Goal: Task Accomplishment & Management: Complete application form

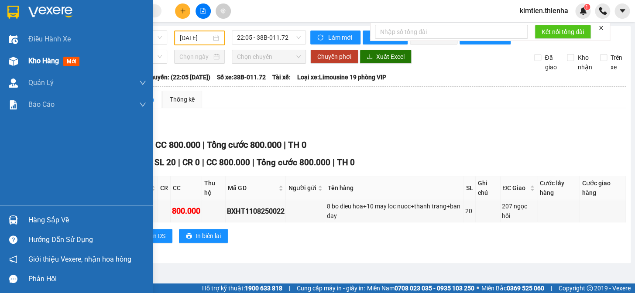
click at [53, 58] on span "Kho hàng" at bounding box center [43, 61] width 31 height 8
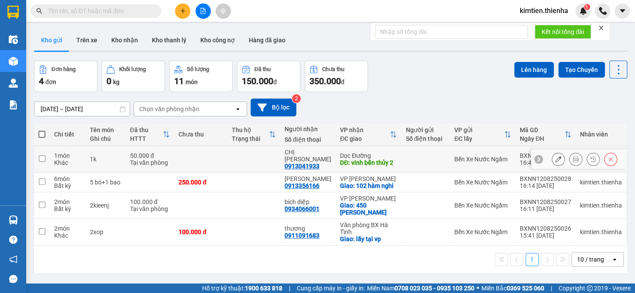
click at [572, 160] on icon at bounding box center [575, 159] width 6 height 6
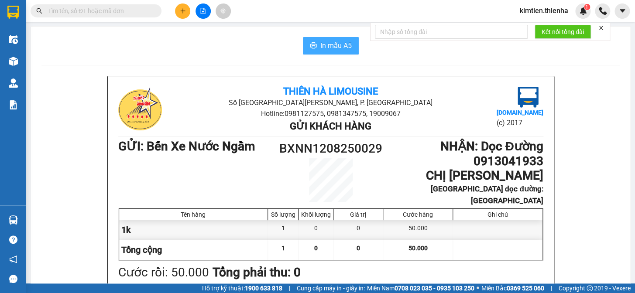
click at [333, 42] on span "In mẫu A5" at bounding box center [335, 45] width 31 height 11
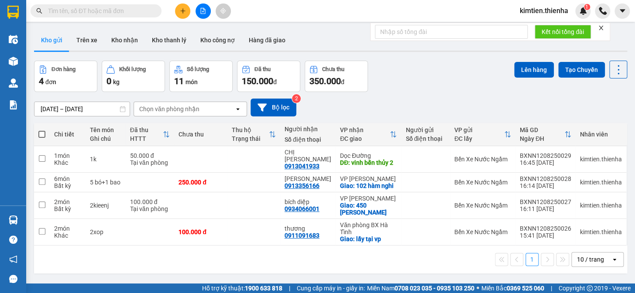
click at [183, 10] on icon "plus" at bounding box center [182, 10] width 5 height 0
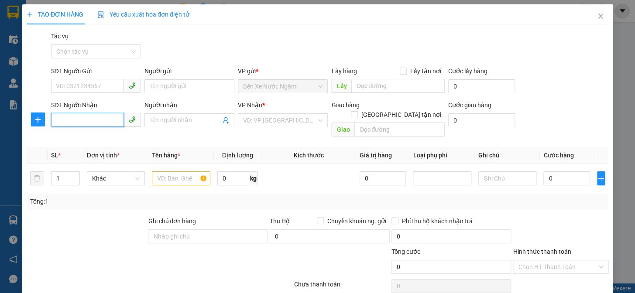
click at [102, 117] on input "SĐT Người Nhận" at bounding box center [87, 120] width 73 height 14
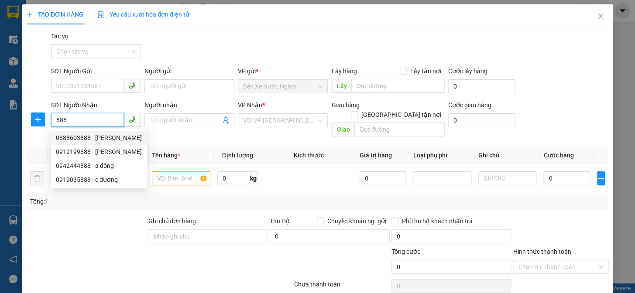
click at [99, 137] on div "0888603888 - [PERSON_NAME]" at bounding box center [99, 138] width 86 height 10
type input "0888603888"
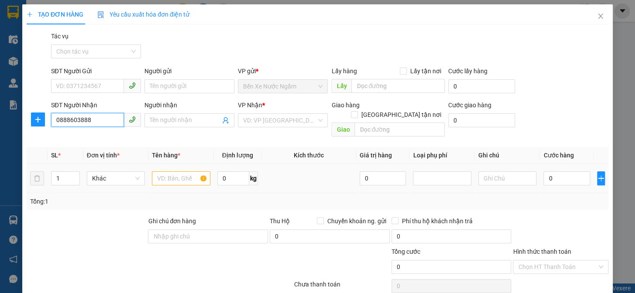
type input "C THẠCH"
checkbox input "true"
type input "cẩm xuyên"
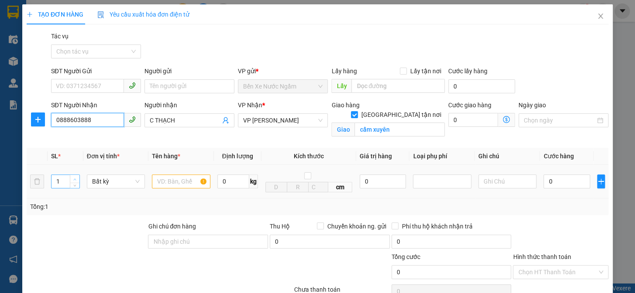
type input "0888603888"
click at [76, 179] on span "up" at bounding box center [74, 179] width 5 height 5
click at [76, 178] on span "up" at bounding box center [74, 179] width 5 height 5
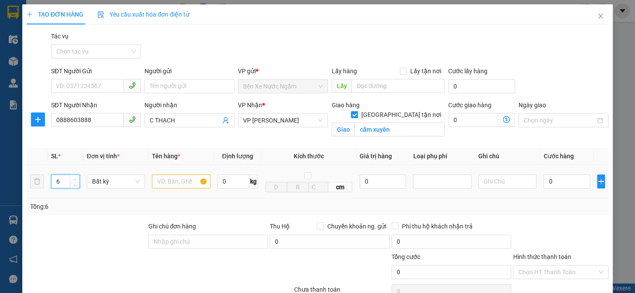
click at [76, 178] on span "up" at bounding box center [74, 179] width 5 height 5
type input "8"
click at [76, 178] on span "up" at bounding box center [74, 179] width 5 height 5
click at [164, 183] on input "text" at bounding box center [181, 181] width 58 height 14
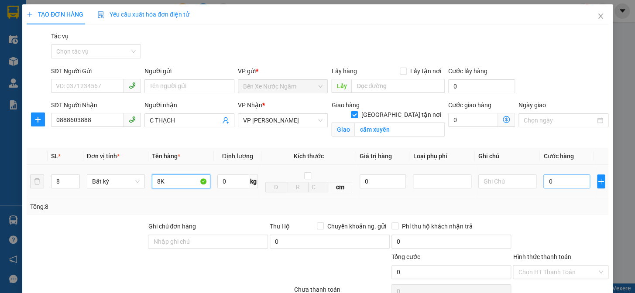
type input "8K"
click at [543, 179] on input "0" at bounding box center [566, 181] width 46 height 14
type input "4"
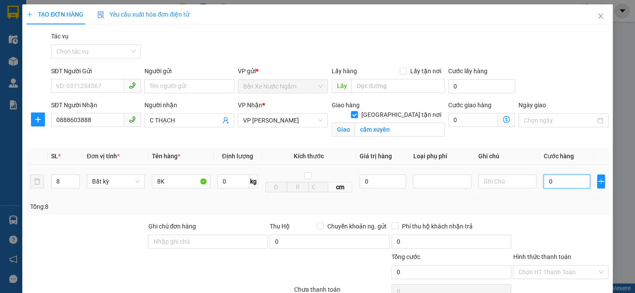
type input "4"
type input "40"
type input "400"
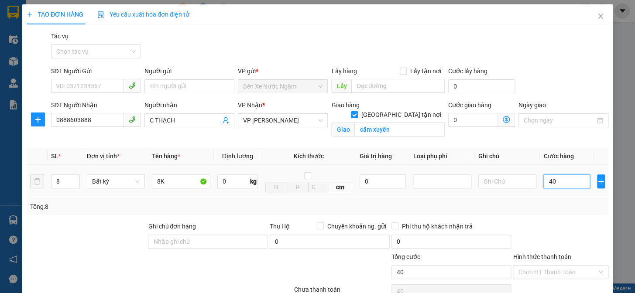
type input "400"
type input "4.000"
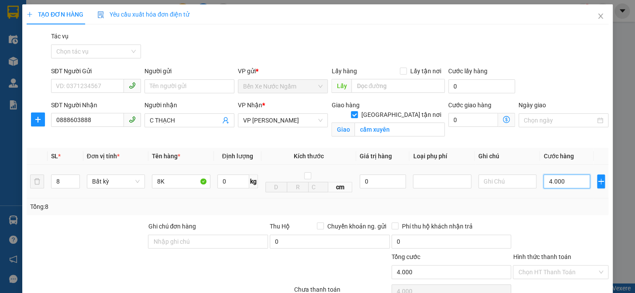
type input "40.000"
type input "400.000"
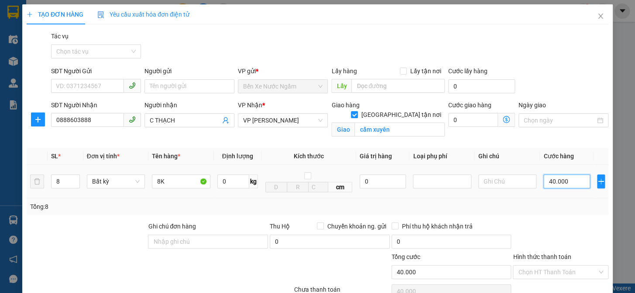
type input "400.000"
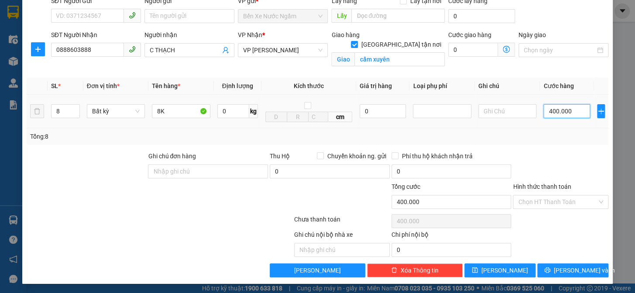
scroll to position [71, 0]
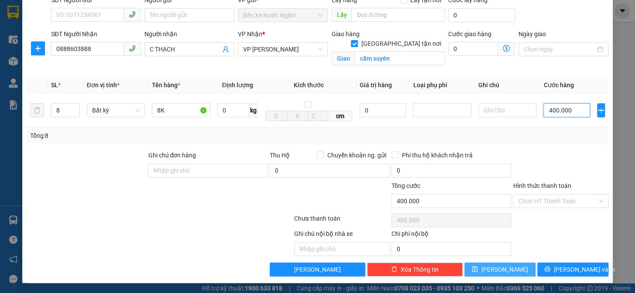
type input "400.000"
click at [492, 267] on button "[PERSON_NAME]" at bounding box center [499, 270] width 71 height 14
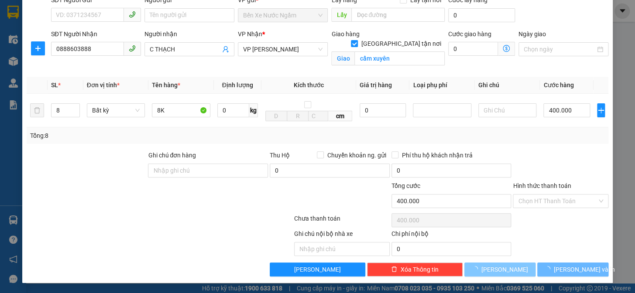
checkbox input "false"
type input "1"
type input "0"
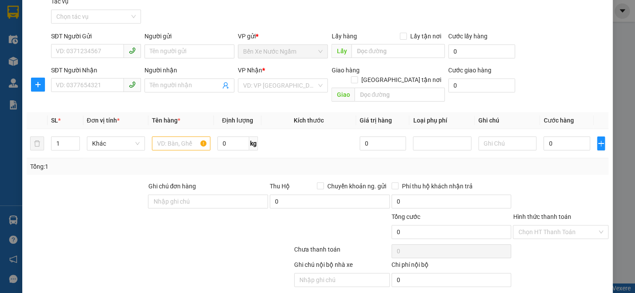
scroll to position [0, 0]
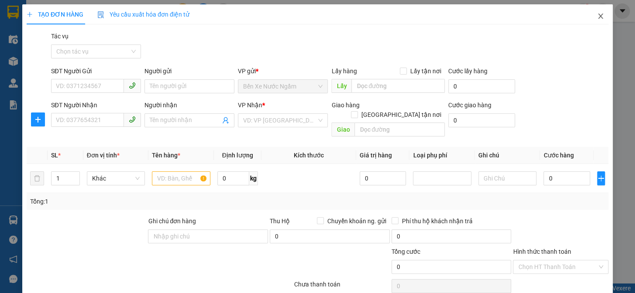
click at [597, 14] on icon "close" at bounding box center [600, 16] width 7 height 7
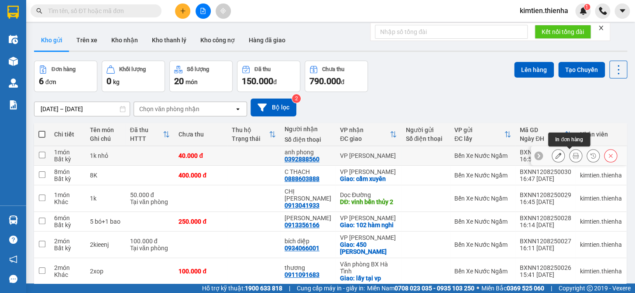
click at [572, 157] on icon at bounding box center [575, 156] width 6 height 6
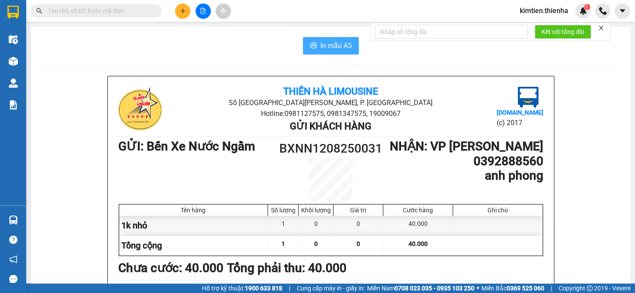
click at [345, 48] on span "In mẫu A5" at bounding box center [335, 45] width 31 height 11
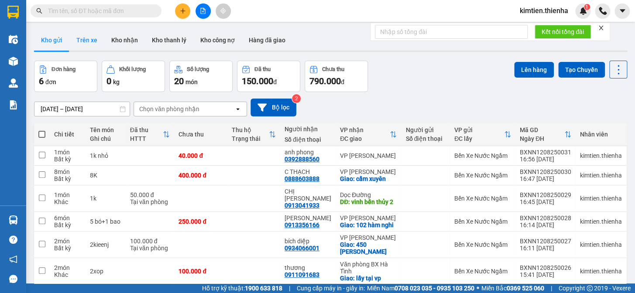
click at [89, 43] on button "Trên xe" at bounding box center [86, 40] width 35 height 21
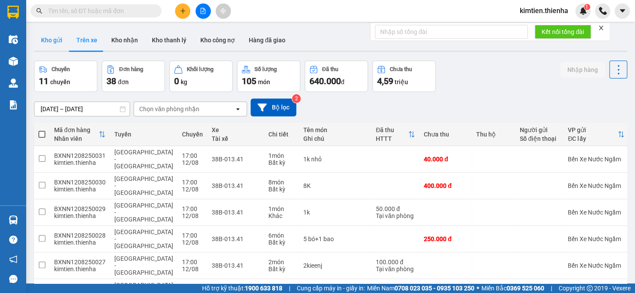
click at [54, 44] on button "Kho gửi" at bounding box center [51, 40] width 35 height 21
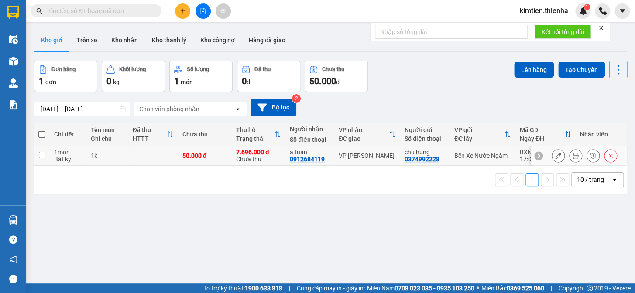
click at [569, 154] on button at bounding box center [575, 155] width 12 height 15
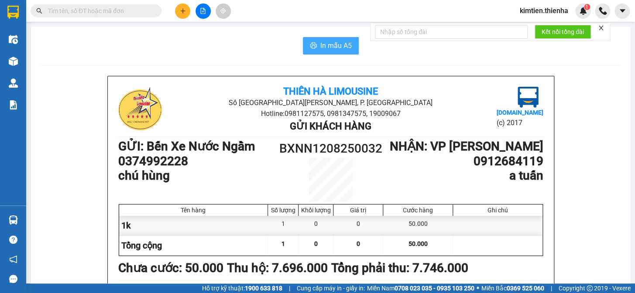
click at [325, 41] on span "In mẫu A5" at bounding box center [335, 45] width 31 height 11
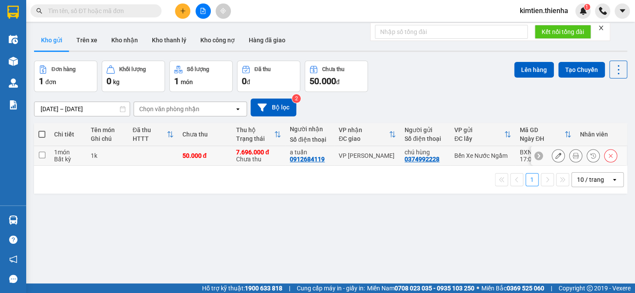
click at [555, 157] on icon at bounding box center [558, 156] width 6 height 6
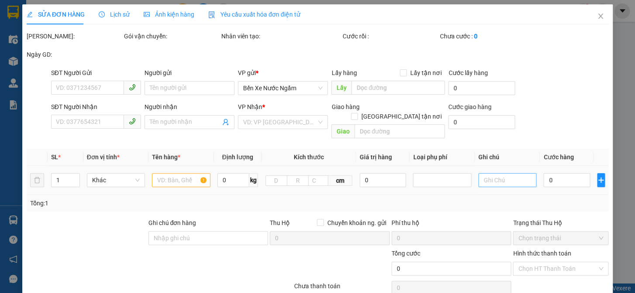
type input "0374992228"
type input "chú hùng"
type input "0912684119"
type input "a tuấn"
type input "50.000"
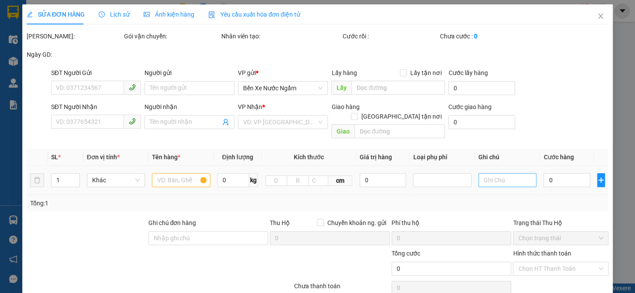
type input "50.000"
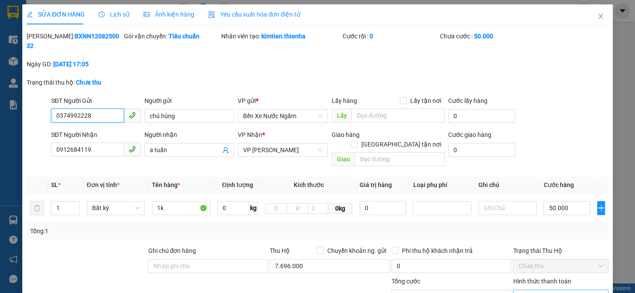
click at [566, 290] on span "Chọn HT Thanh Toán" at bounding box center [560, 296] width 85 height 13
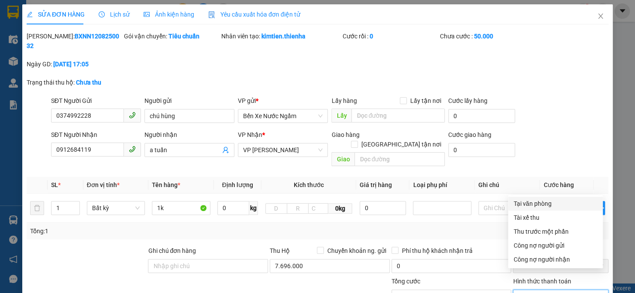
click at [550, 199] on div "Tại văn phòng" at bounding box center [555, 204] width 84 height 10
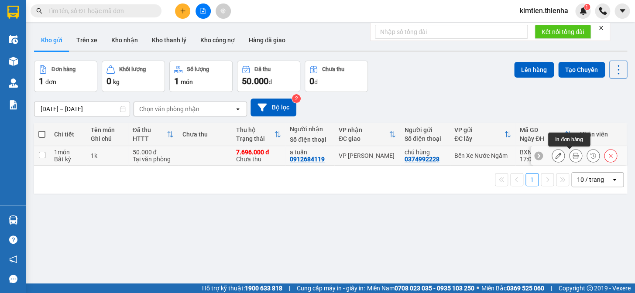
click at [572, 155] on icon at bounding box center [575, 156] width 6 height 6
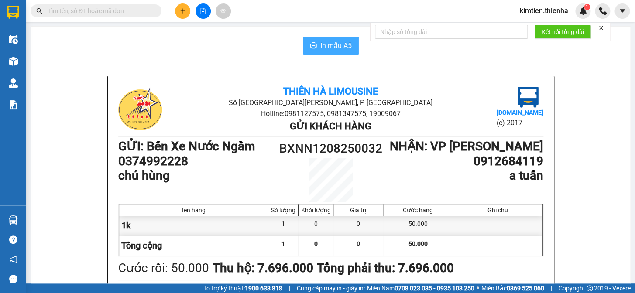
click at [342, 50] on span "In mẫu A5" at bounding box center [335, 45] width 31 height 11
